Goal: Task Accomplishment & Management: Use online tool/utility

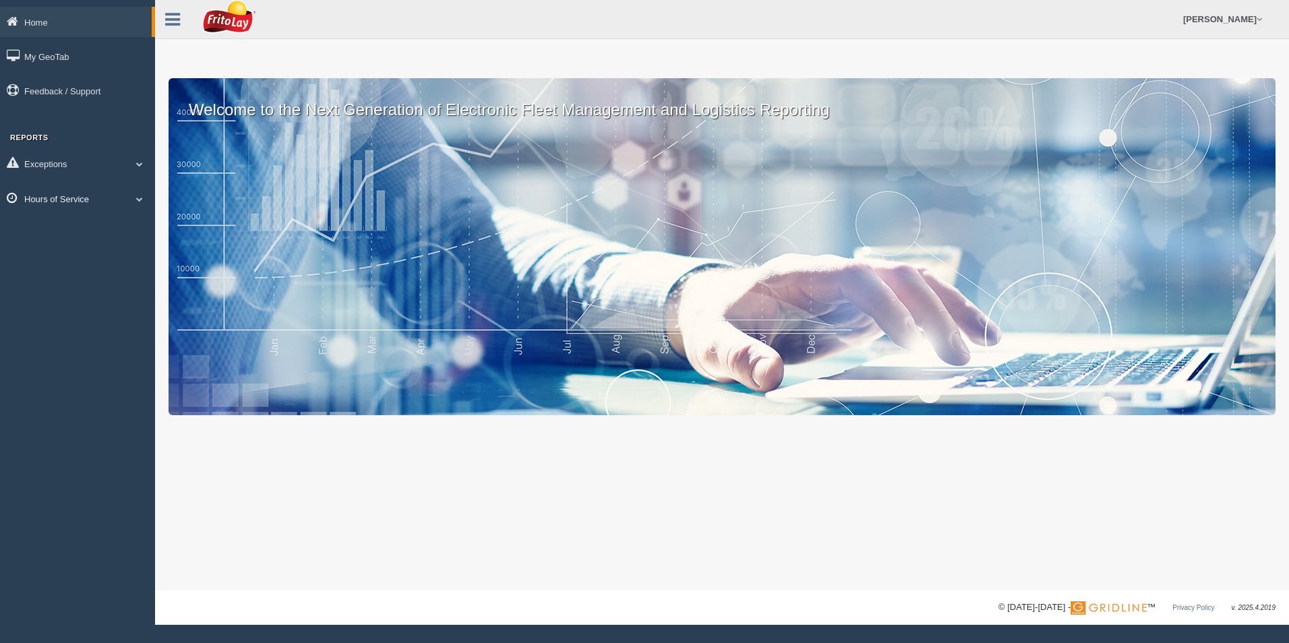
click at [61, 200] on link "Hours of Service" at bounding box center [77, 198] width 155 height 30
click at [60, 278] on link "HOS Violations" at bounding box center [87, 278] width 127 height 24
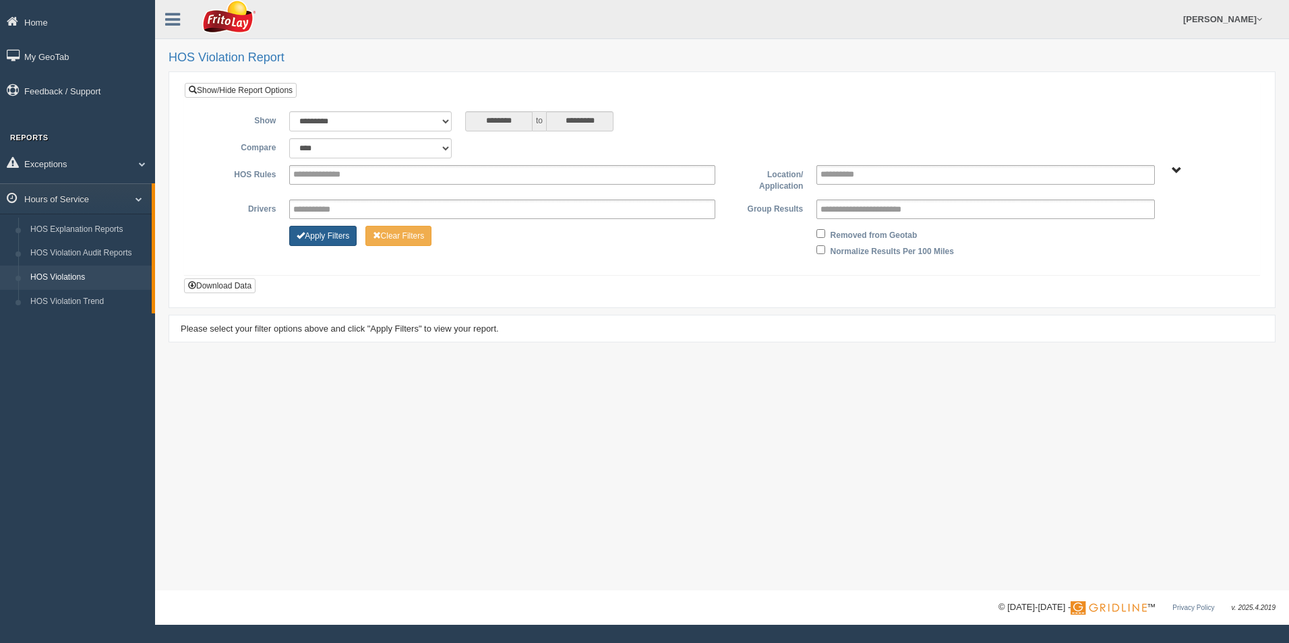
click at [321, 236] on button "Apply Filters" at bounding box center [322, 236] width 67 height 20
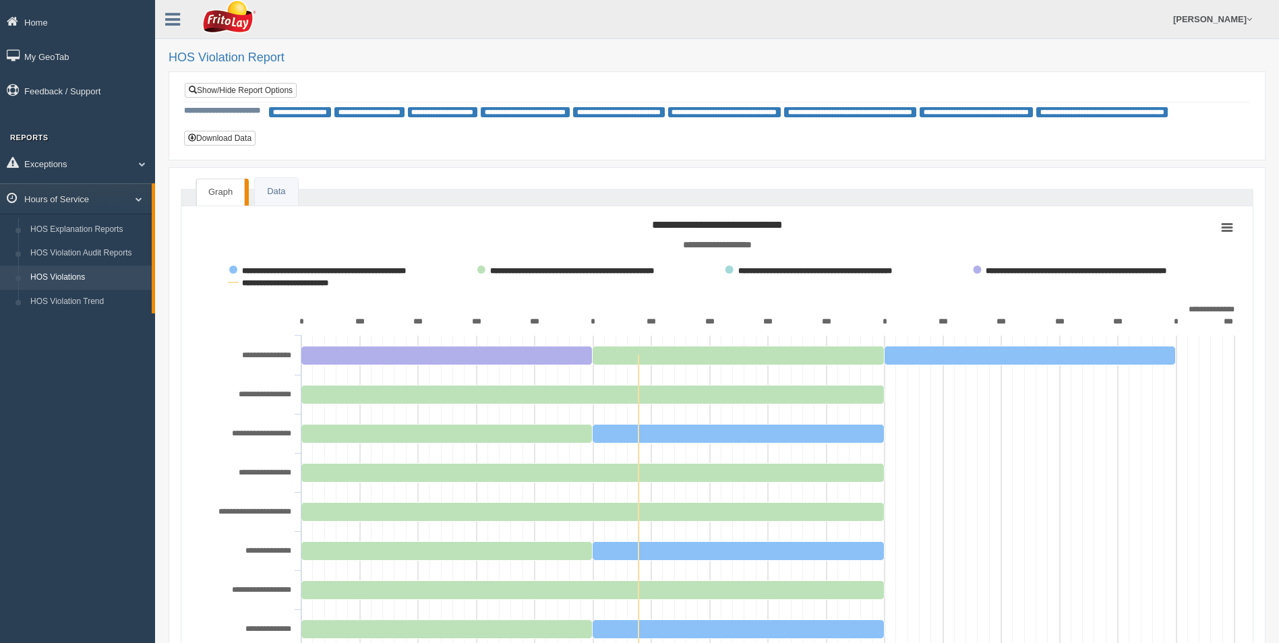
click at [61, 273] on link "HOS Violations" at bounding box center [87, 278] width 127 height 24
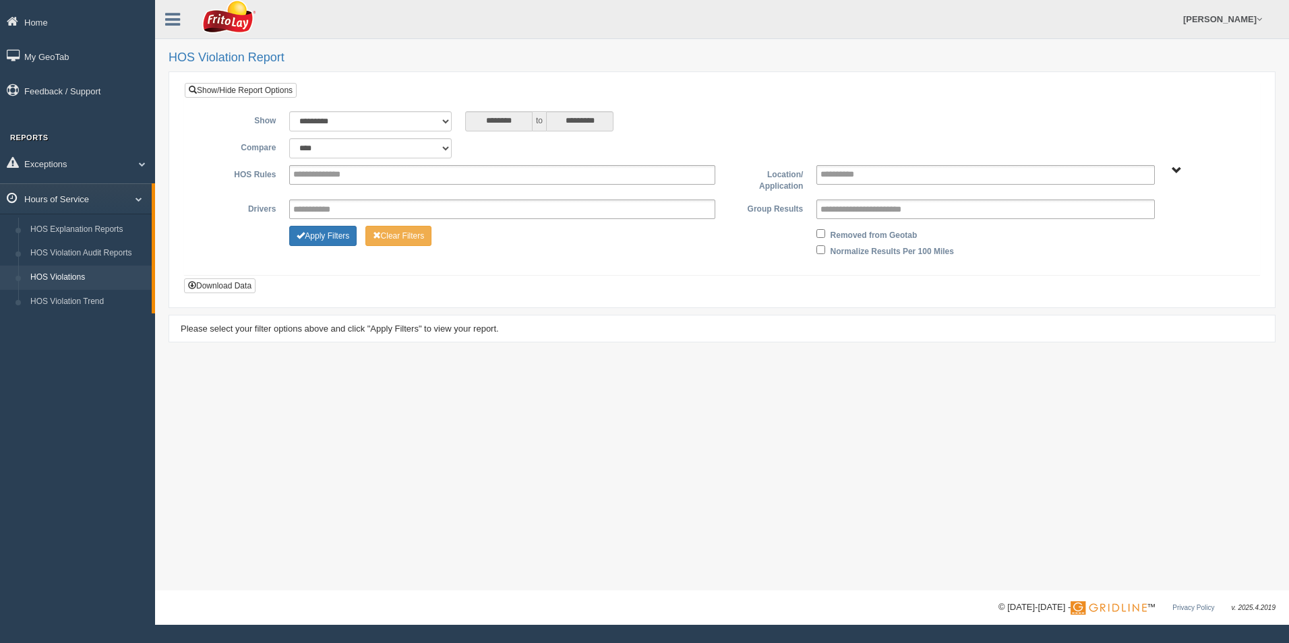
click at [70, 203] on link "Hours of Service" at bounding box center [76, 198] width 152 height 30
click at [63, 199] on link "Hours of Service" at bounding box center [77, 198] width 155 height 30
click at [55, 276] on link "HOS Violations" at bounding box center [87, 278] width 127 height 24
click at [325, 231] on button "Apply Filters" at bounding box center [322, 236] width 67 height 20
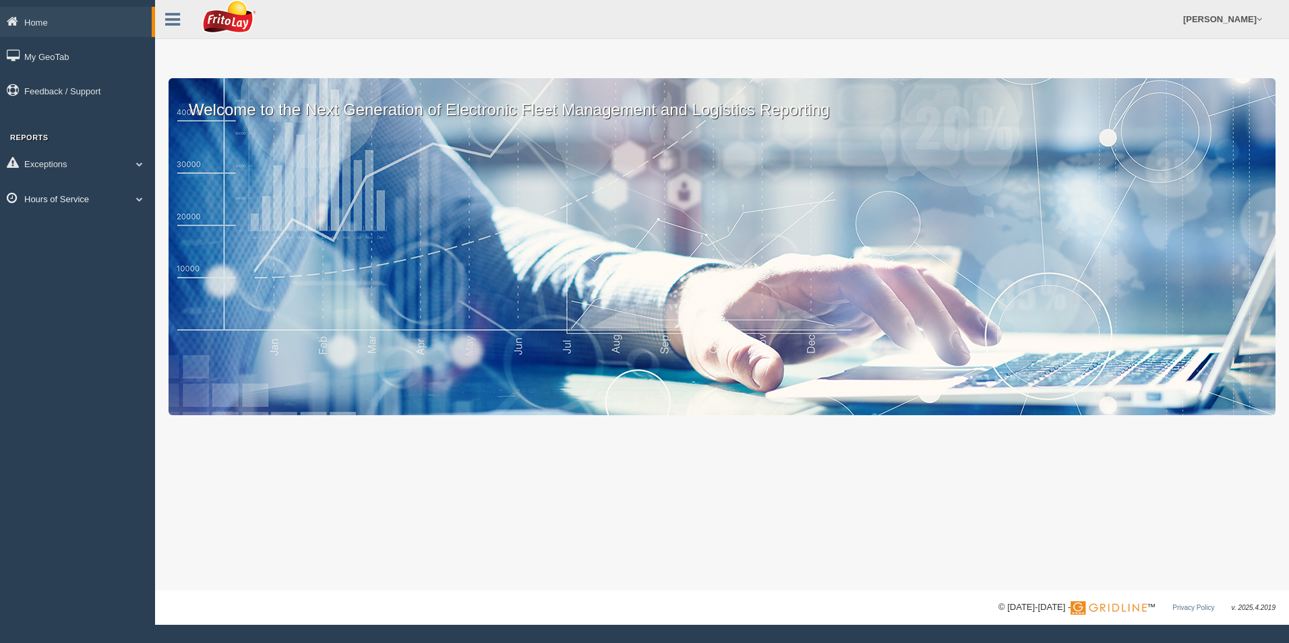
click at [38, 193] on link "Hours of Service" at bounding box center [77, 198] width 155 height 30
click at [65, 279] on link "HOS Violations" at bounding box center [87, 278] width 127 height 24
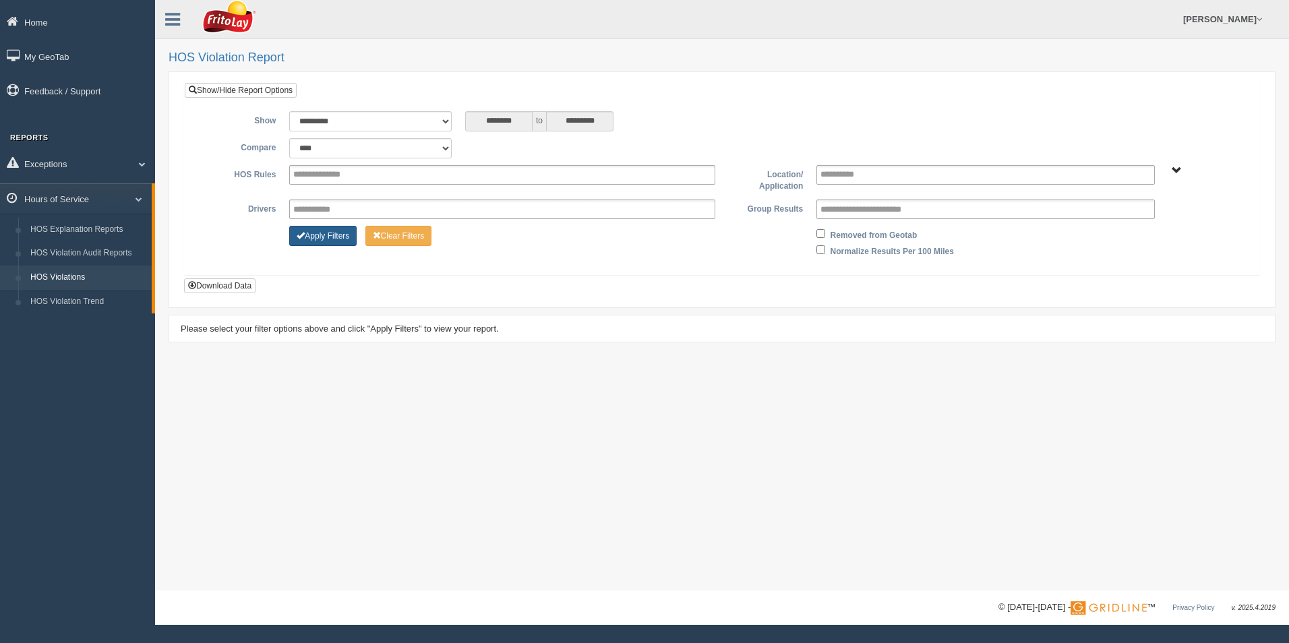
click at [324, 235] on button "Apply Filters" at bounding box center [322, 236] width 67 height 20
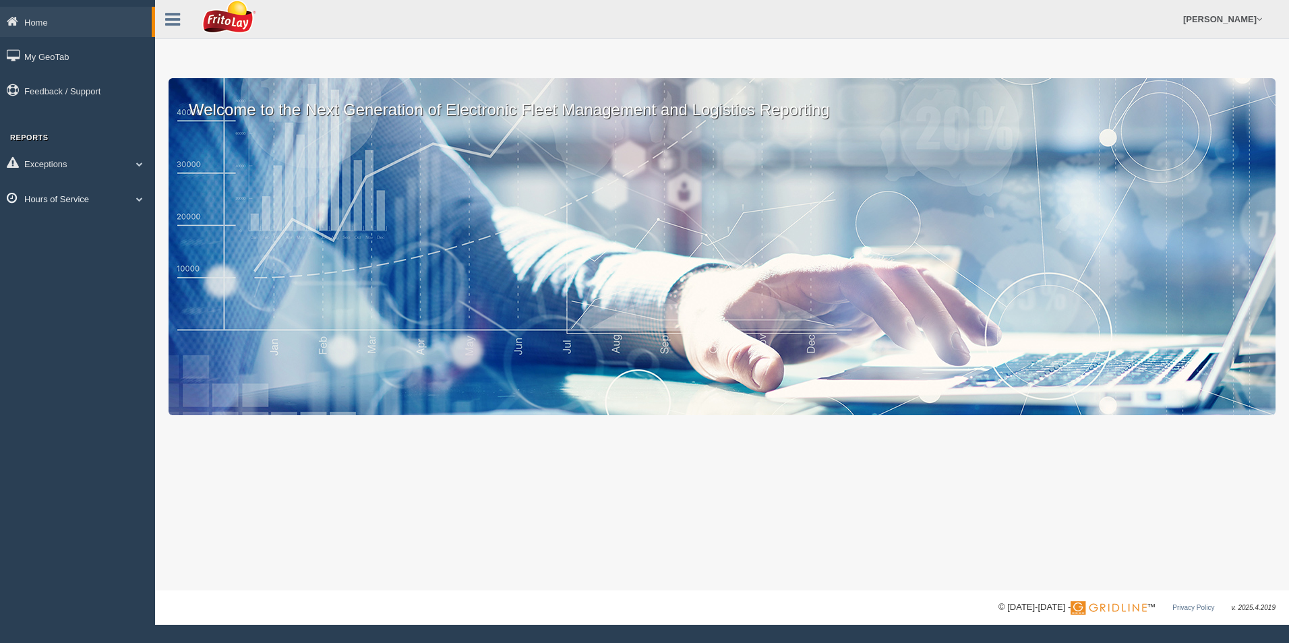
click at [75, 198] on link "Hours of Service" at bounding box center [77, 198] width 155 height 30
click at [59, 280] on link "HOS Violations" at bounding box center [87, 278] width 127 height 24
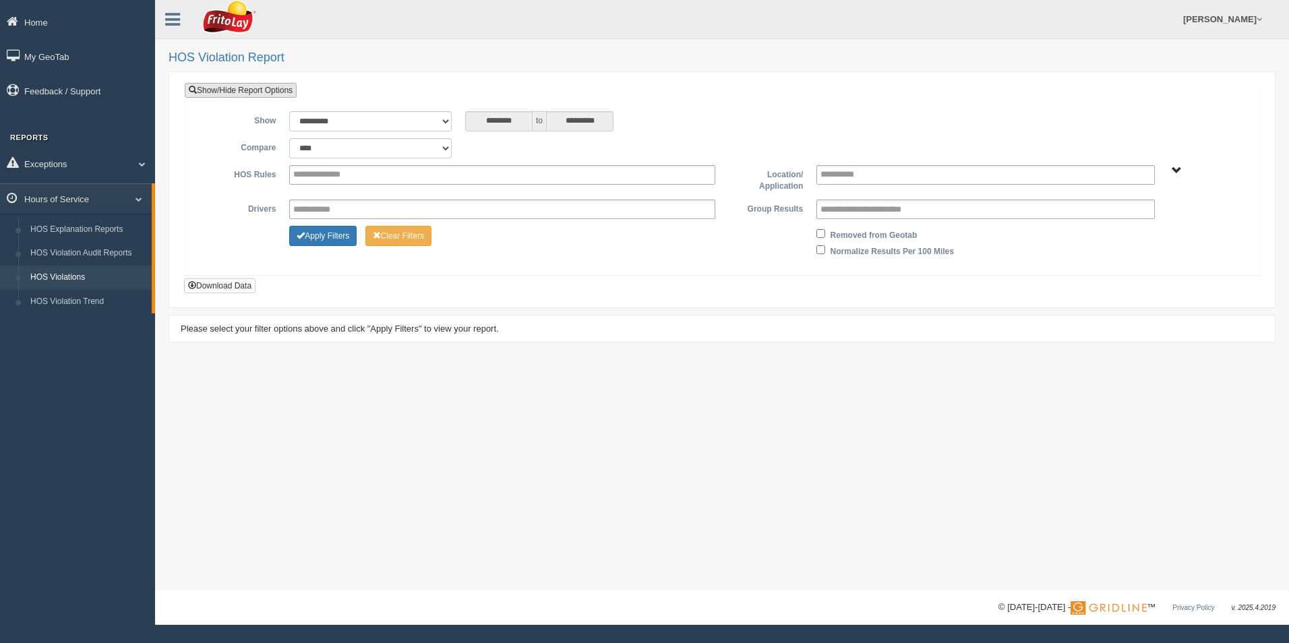
click at [231, 88] on link "Show/Hide Report Options" at bounding box center [241, 90] width 112 height 15
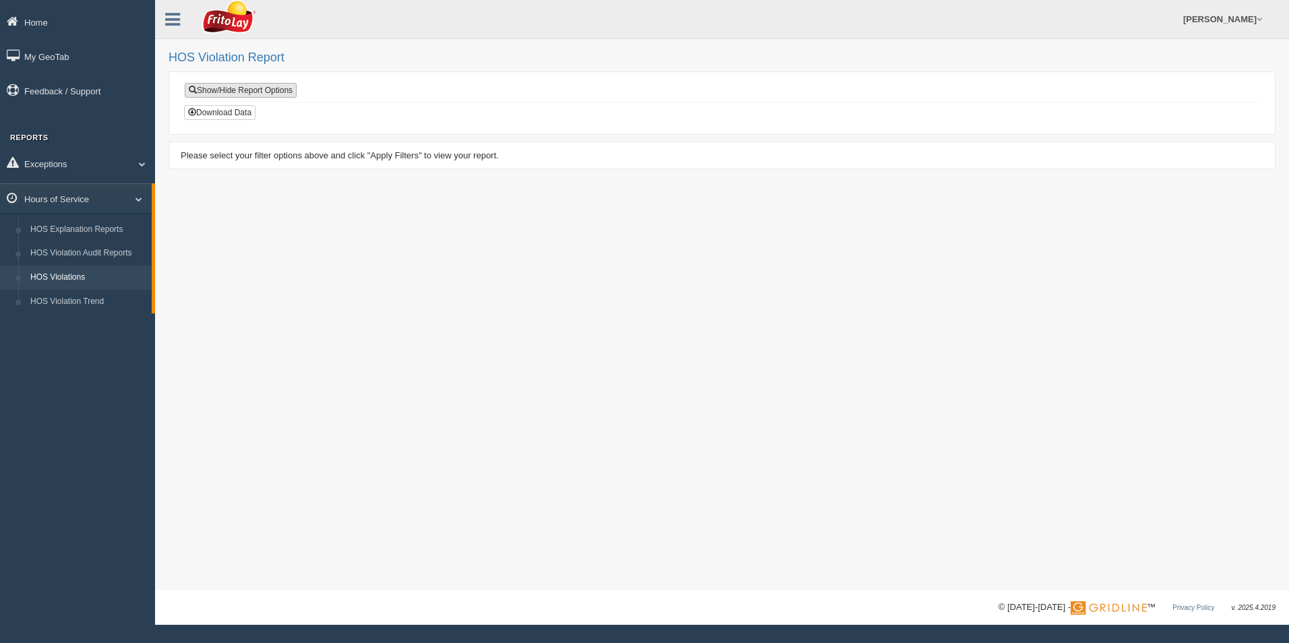
click at [242, 91] on link "Show/Hide Report Options" at bounding box center [241, 90] width 112 height 15
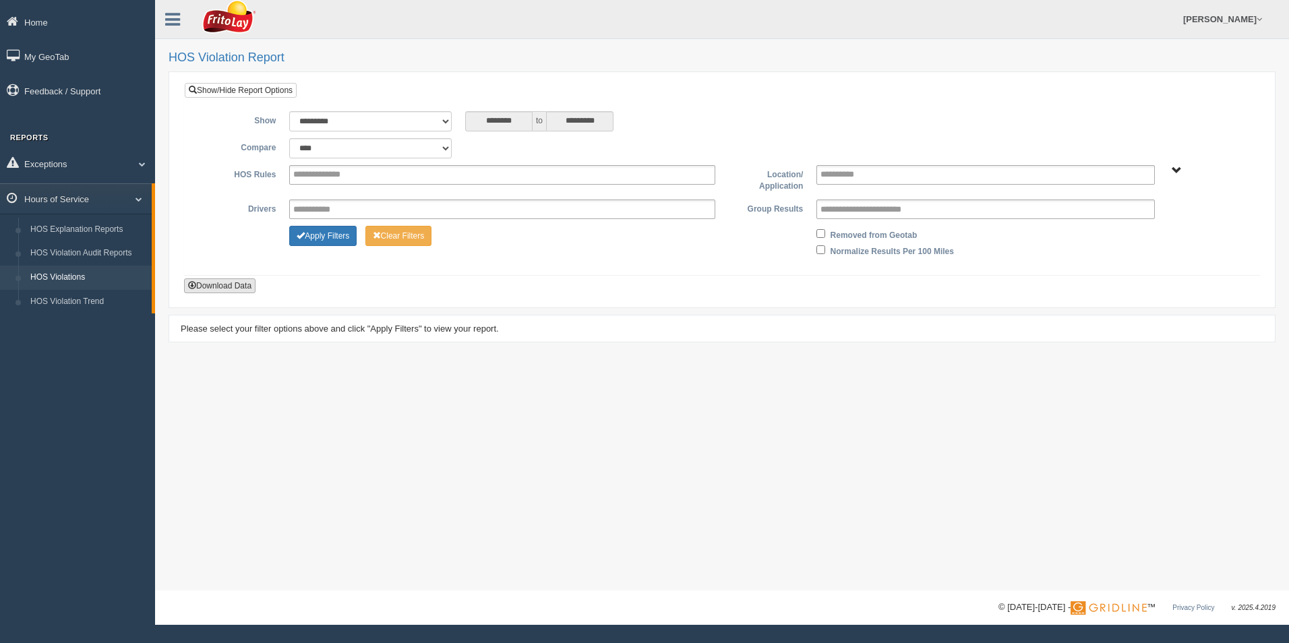
click at [215, 281] on button "Download Data" at bounding box center [219, 285] width 71 height 15
